Goal: Task Accomplishment & Management: Use online tool/utility

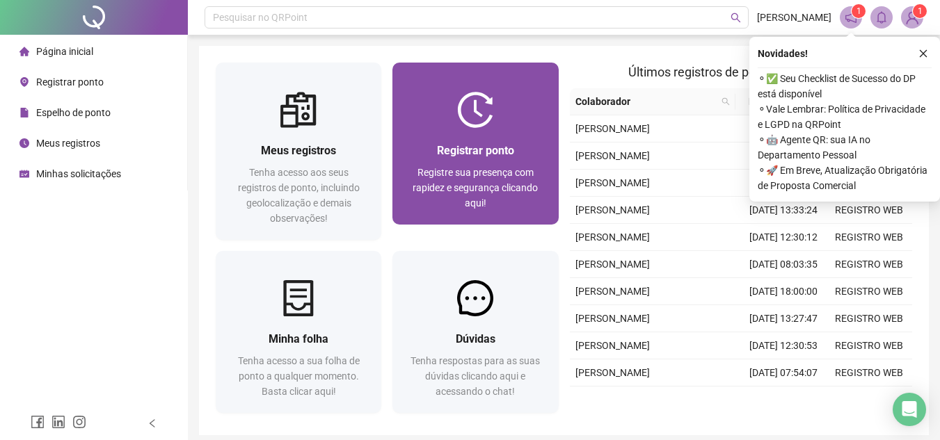
click at [474, 129] on div "Registrar ponto Registre sua presença com rapidez e segurança clicando aqui!" at bounding box center [475, 176] width 166 height 97
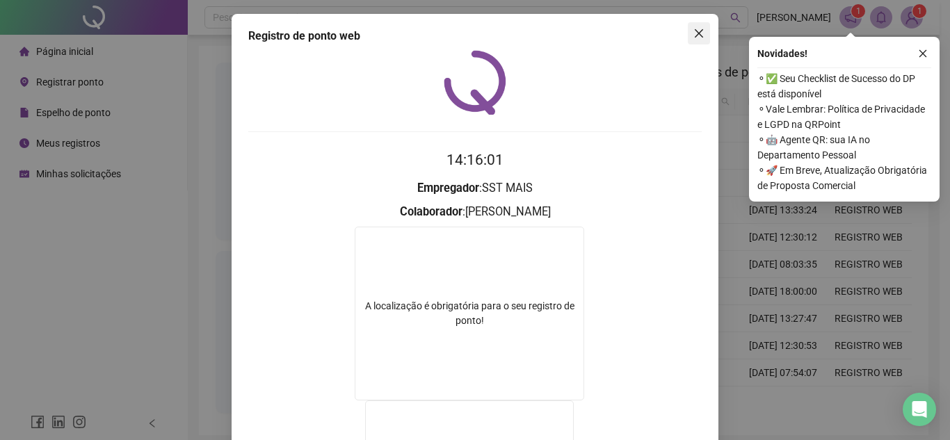
click at [697, 30] on icon "close" at bounding box center [699, 33] width 8 height 8
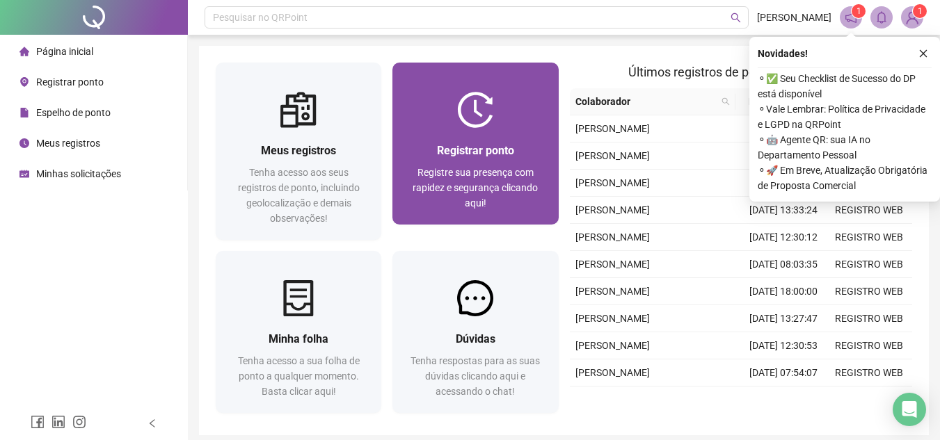
click at [529, 120] on div at bounding box center [475, 110] width 166 height 36
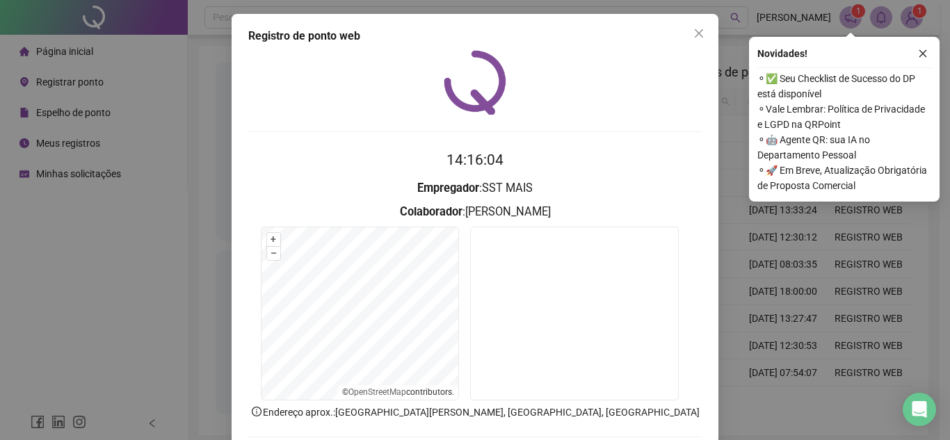
scroll to position [72, 0]
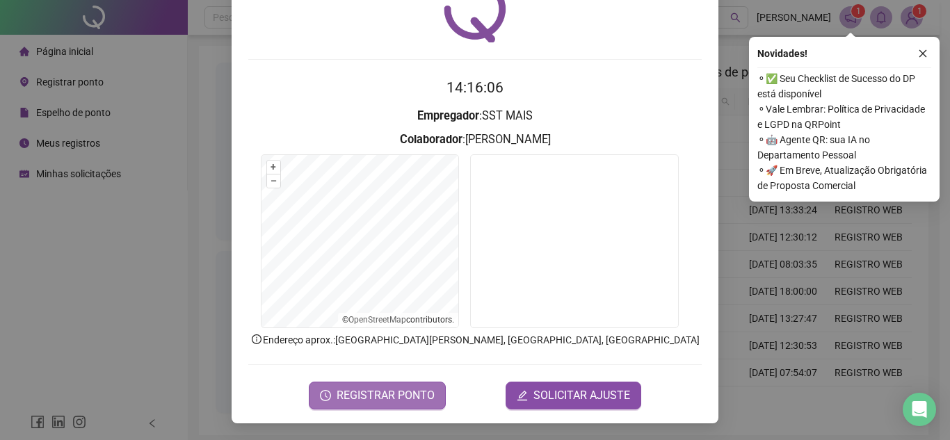
click at [399, 394] on span "REGISTRAR PONTO" at bounding box center [386, 396] width 98 height 17
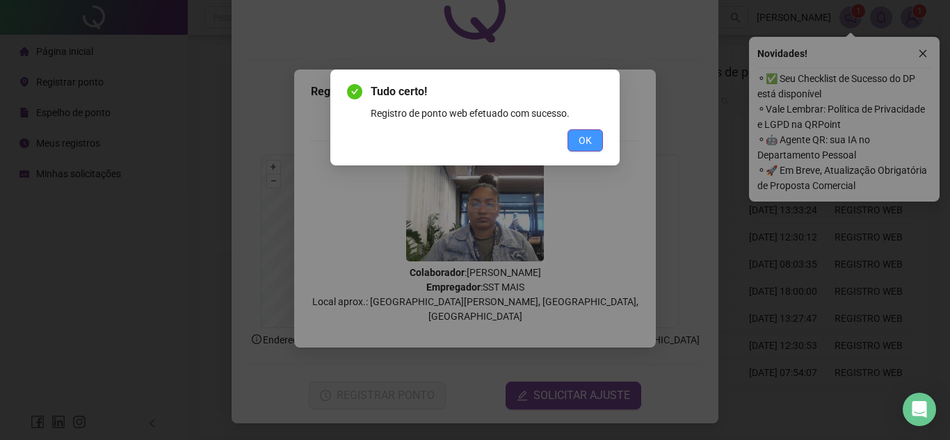
click at [588, 145] on span "OK" at bounding box center [585, 140] width 13 height 15
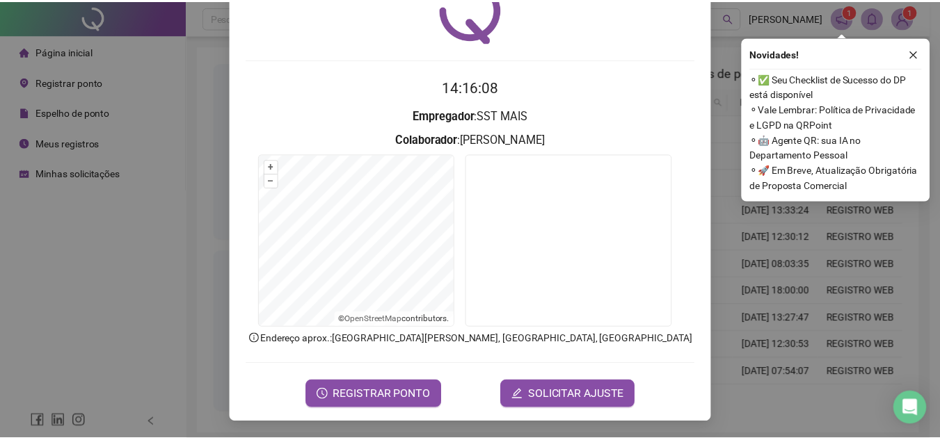
scroll to position [0, 0]
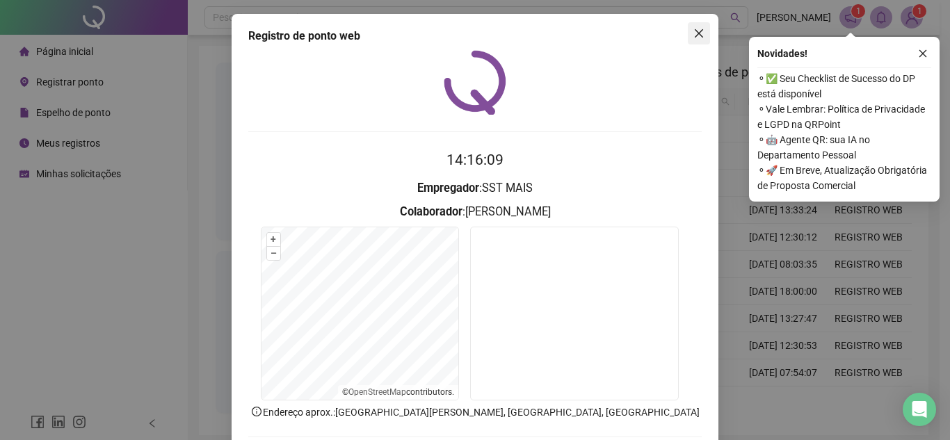
click at [696, 36] on icon "close" at bounding box center [699, 33] width 11 height 11
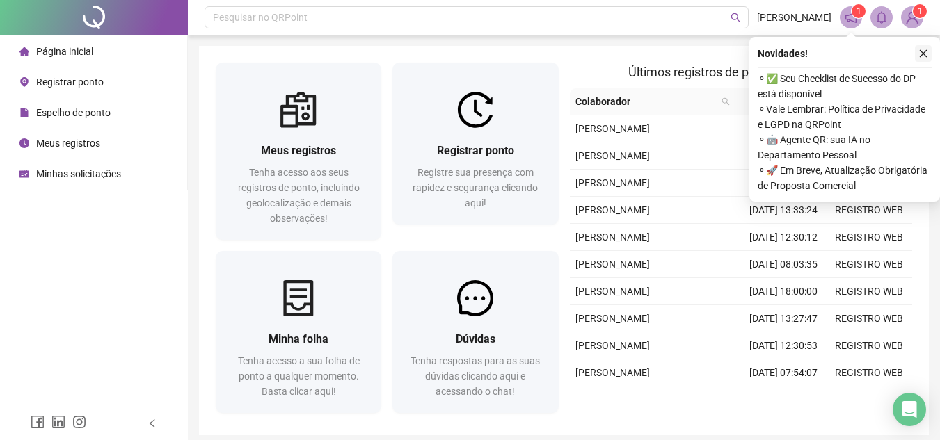
click at [926, 53] on icon "close" at bounding box center [923, 54] width 10 height 10
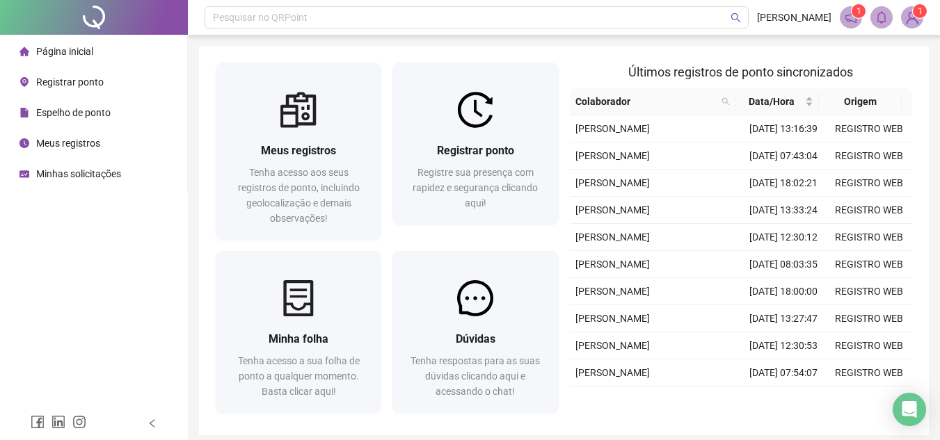
click at [63, 110] on span "Espelho de ponto" at bounding box center [73, 112] width 74 height 11
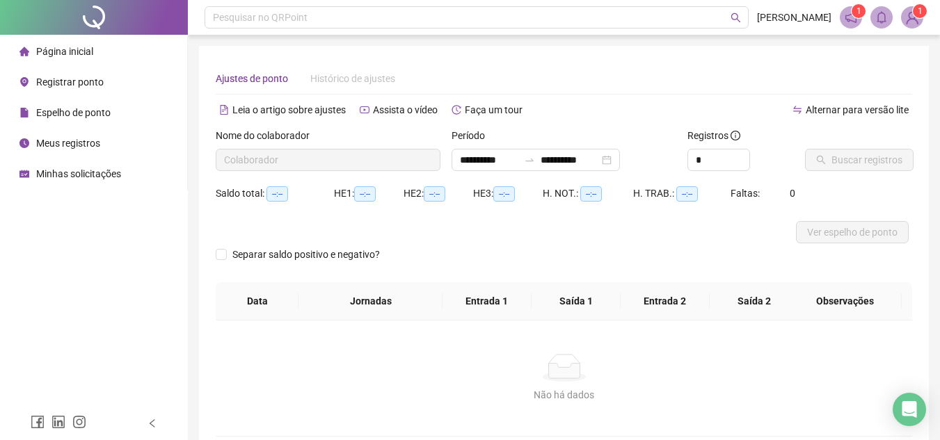
type input "**********"
click at [820, 159] on icon "search" at bounding box center [821, 160] width 10 height 10
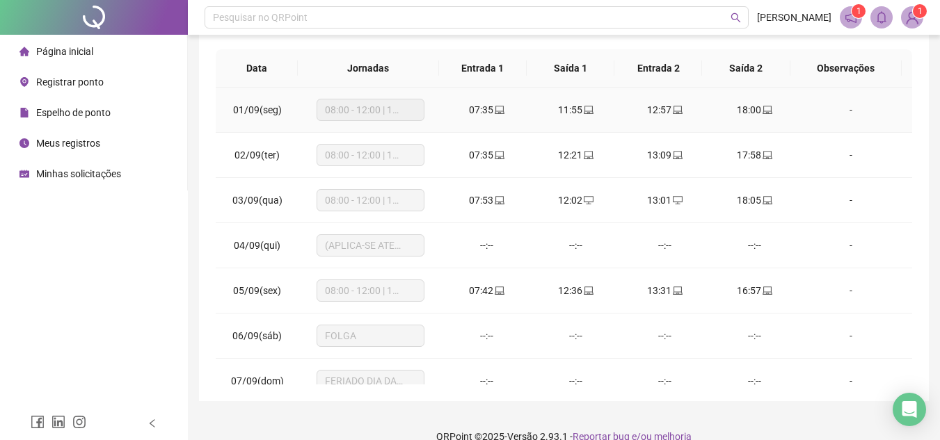
scroll to position [62, 0]
